Goal: Information Seeking & Learning: Learn about a topic

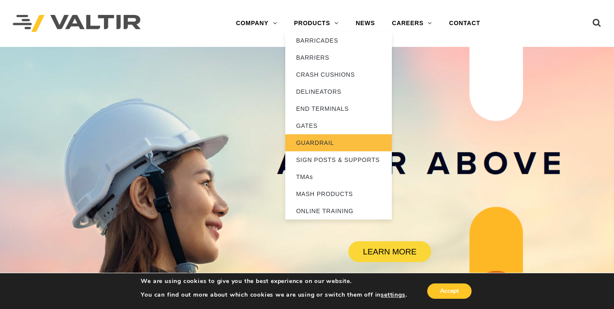
click at [309, 146] on link "GUARDRAIL" at bounding box center [338, 142] width 107 height 17
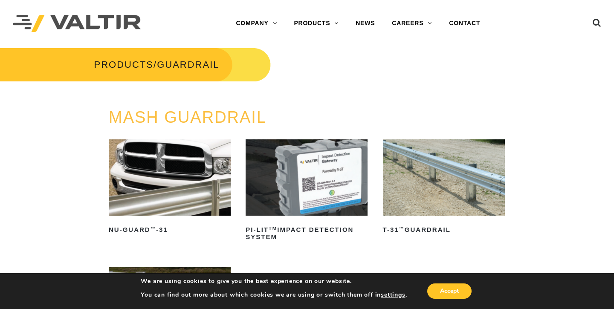
click at [418, 205] on img at bounding box center [444, 177] width 122 height 76
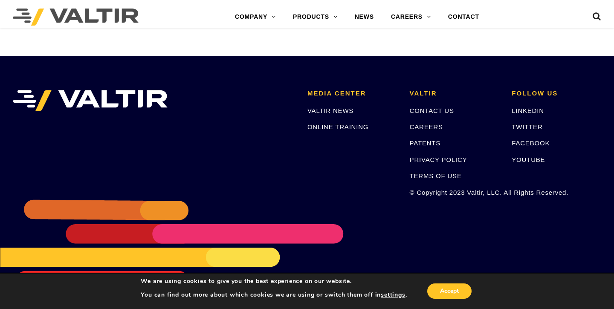
scroll to position [1517, 0]
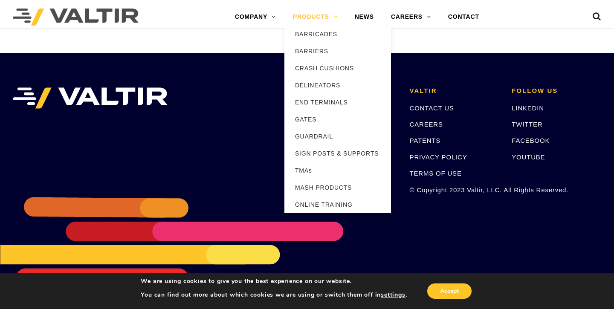
click at [324, 19] on link "PRODUCTS" at bounding box center [315, 17] width 62 height 17
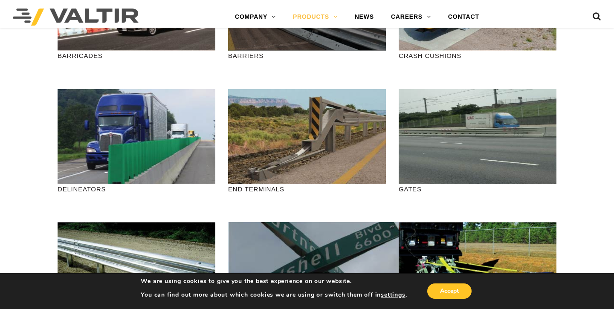
scroll to position [128, 0]
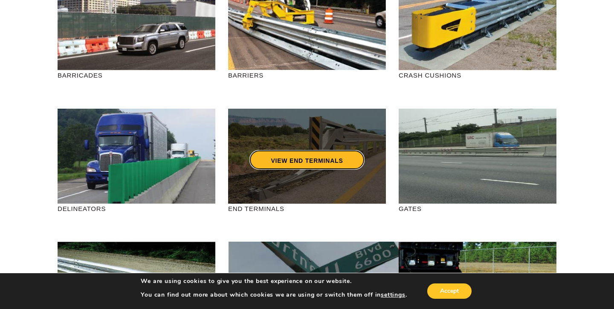
click at [279, 154] on link "VIEW END TERMINALS" at bounding box center [306, 160] width 115 height 20
